Goal: Obtain resource: Obtain resource

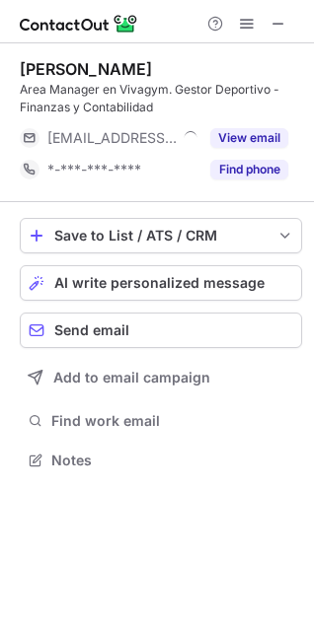
scroll to position [446, 314]
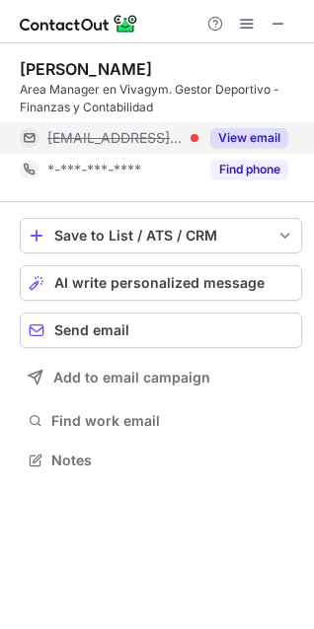
click at [251, 143] on button "View email" at bounding box center [249, 138] width 78 height 20
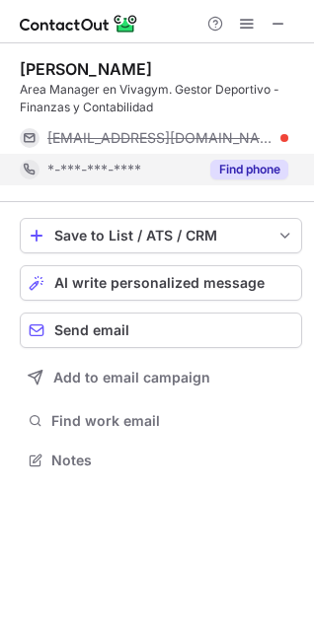
click at [248, 173] on button "Find phone" at bounding box center [249, 170] width 78 height 20
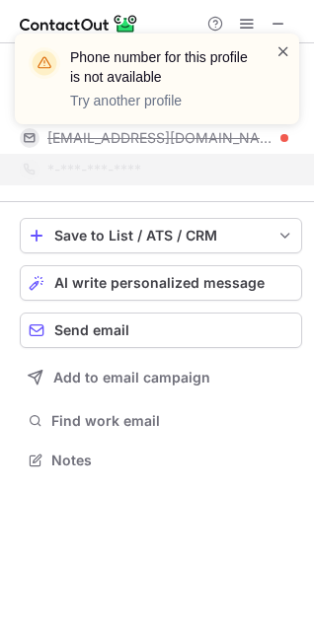
click at [284, 57] on span at bounding box center [283, 51] width 16 height 20
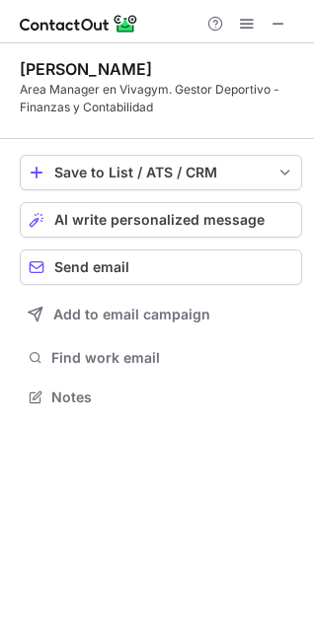
scroll to position [383, 314]
click at [272, 22] on span at bounding box center [278, 24] width 16 height 16
click at [274, 25] on span at bounding box center [278, 24] width 16 height 16
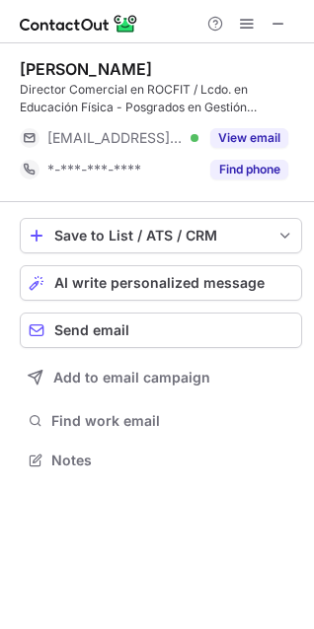
scroll to position [446, 314]
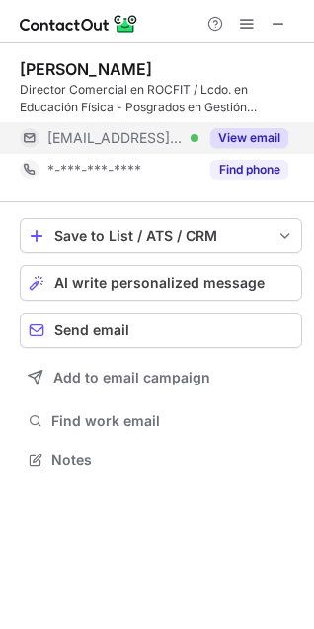
click at [244, 142] on button "View email" at bounding box center [249, 138] width 78 height 20
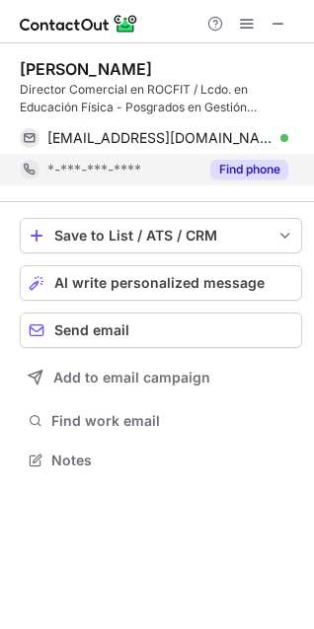
click at [271, 167] on button "Find phone" at bounding box center [249, 170] width 78 height 20
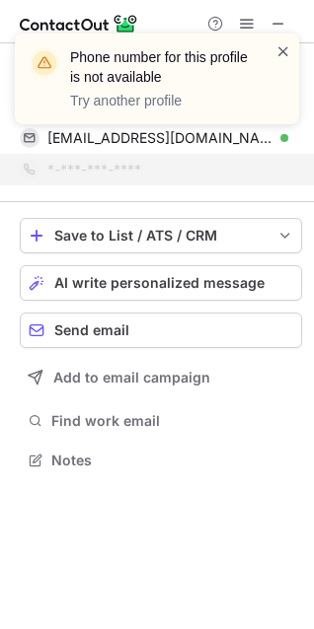
click at [279, 56] on span at bounding box center [283, 51] width 16 height 20
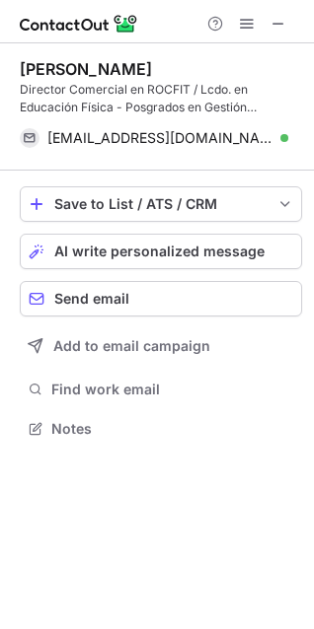
scroll to position [414, 314]
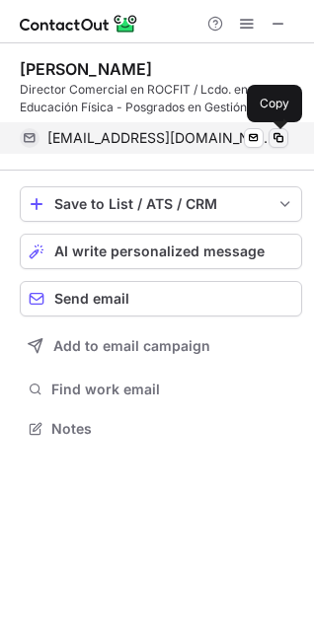
click at [279, 139] on span at bounding box center [278, 138] width 16 height 16
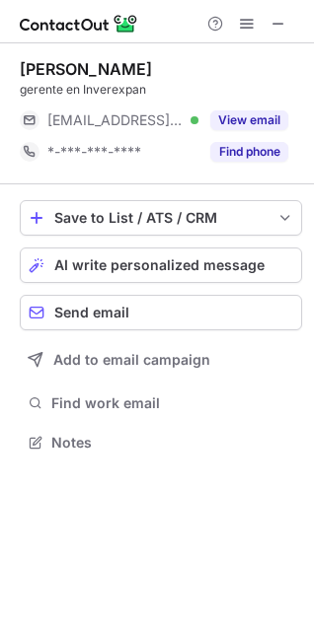
scroll to position [428, 314]
